Goal: Information Seeking & Learning: Find specific page/section

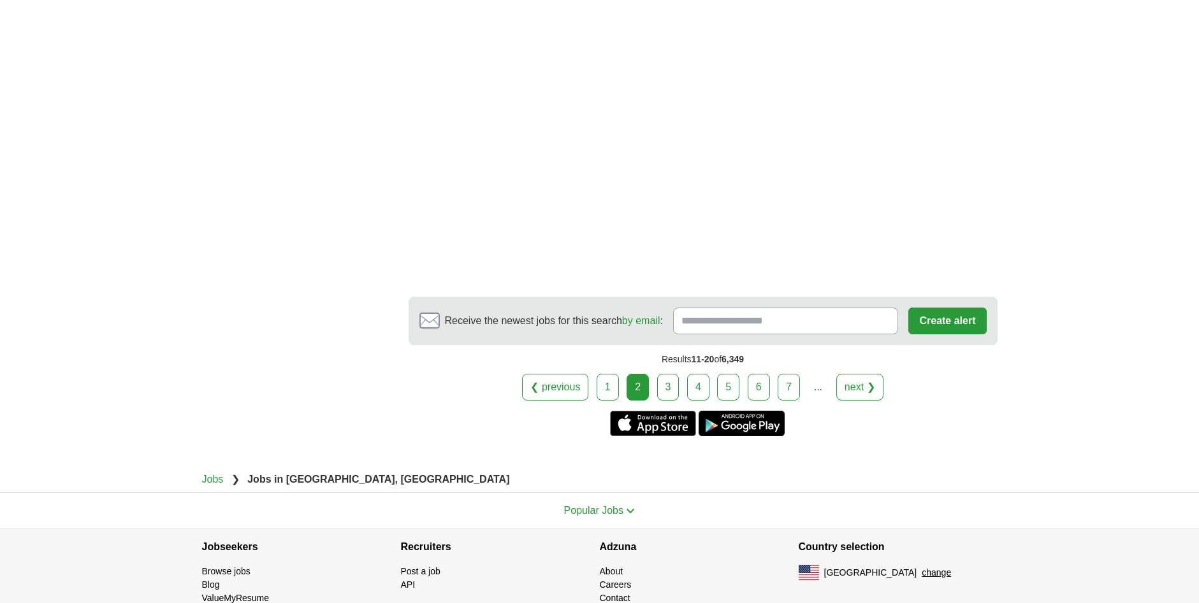
scroll to position [2283, 0]
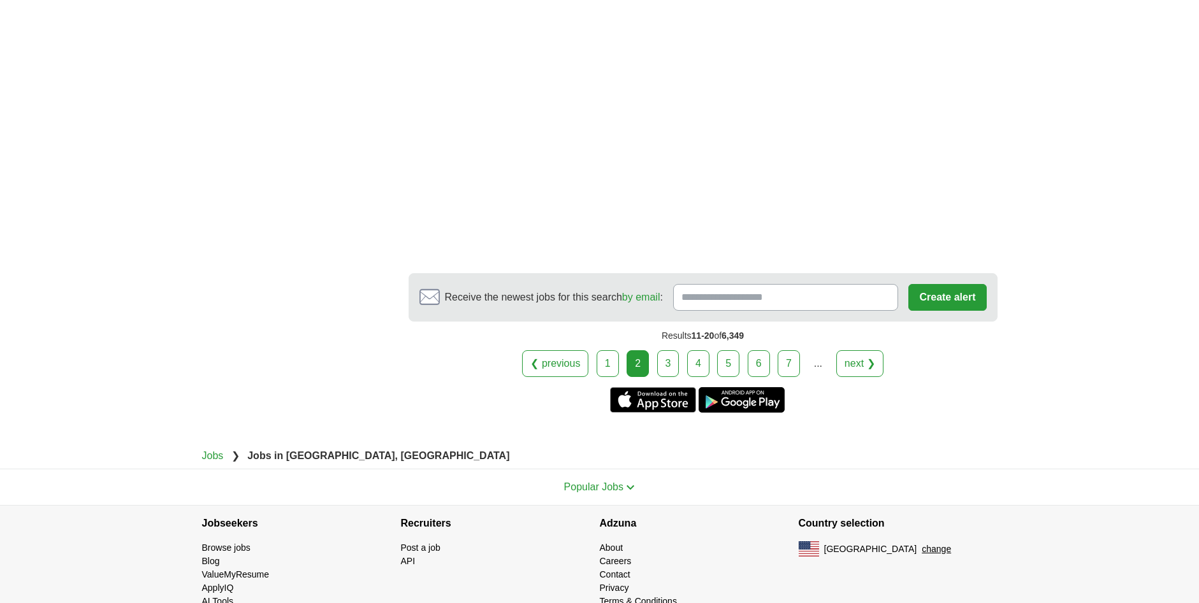
click at [665, 350] on link "3" at bounding box center [668, 363] width 22 height 27
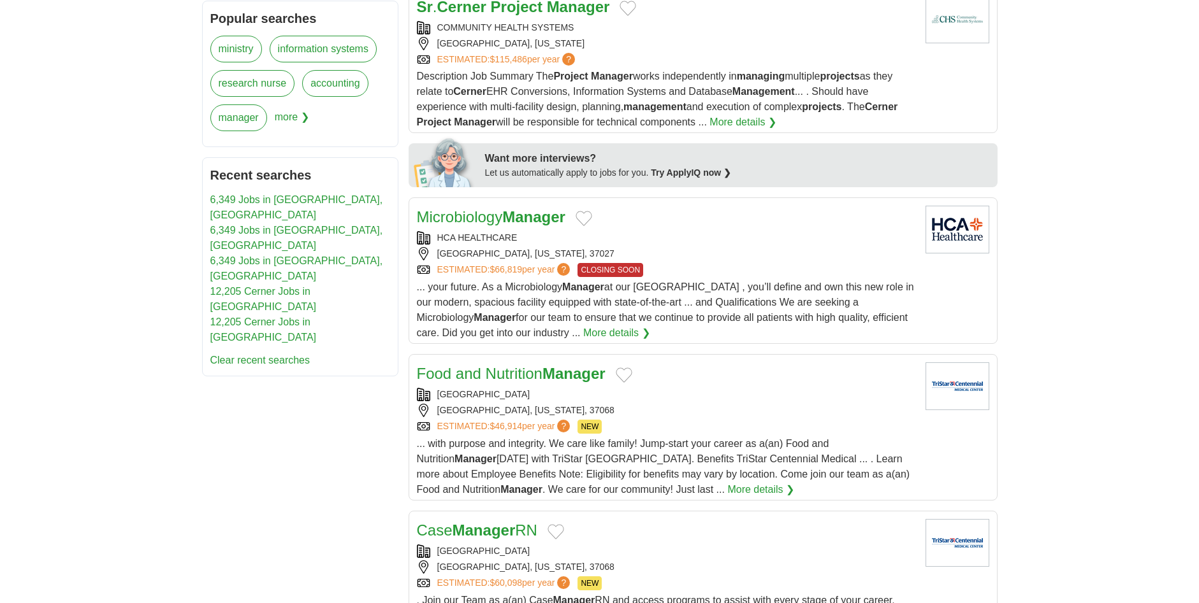
scroll to position [1056, 0]
